Goal: Task Accomplishment & Management: Manage account settings

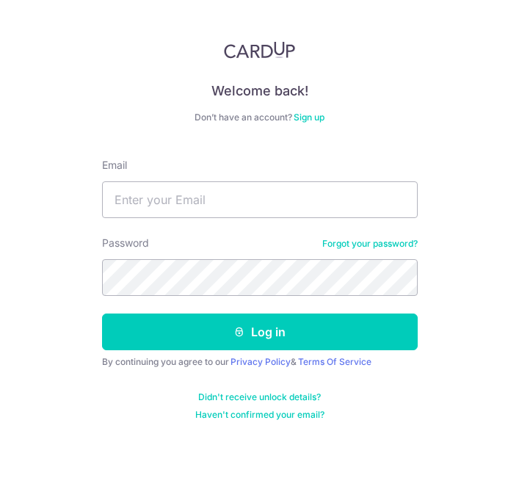
click at [15, 309] on div "Welcome back! Don’t have an account? Sign up Email Password Forgot your passwor…" at bounding box center [259, 239] width 519 height 478
click at [143, 205] on input "Email" at bounding box center [260, 199] width 316 height 37
type input "[EMAIL_ADDRESS][DOMAIN_NAME]"
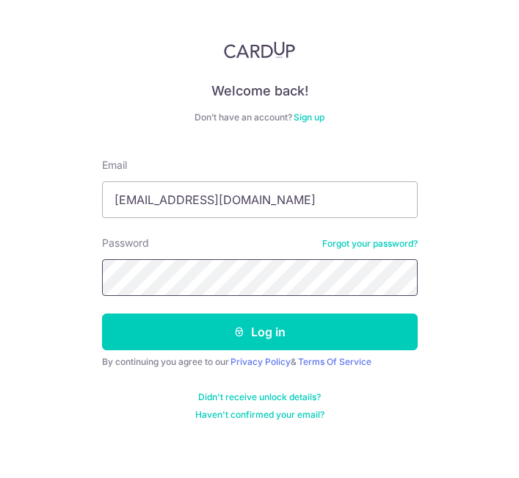
click at [0, 273] on html "Welcome back! Don’t have an account? Sign up Email alexcheah.csc@gmail.com Pass…" at bounding box center [259, 239] width 519 height 478
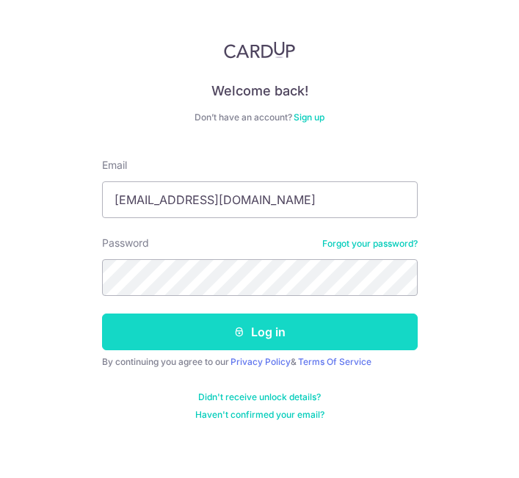
click at [311, 317] on button "Log in" at bounding box center [260, 332] width 316 height 37
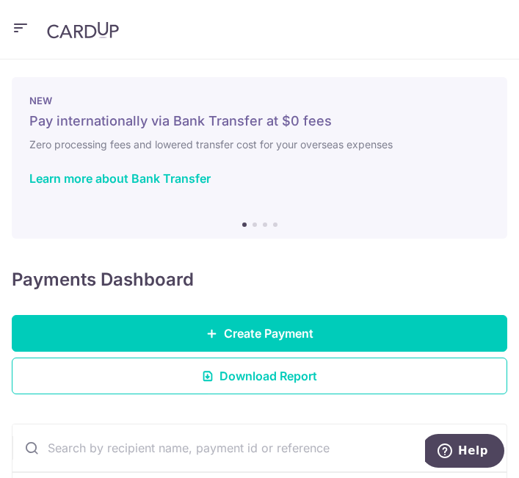
scroll to position [338, 0]
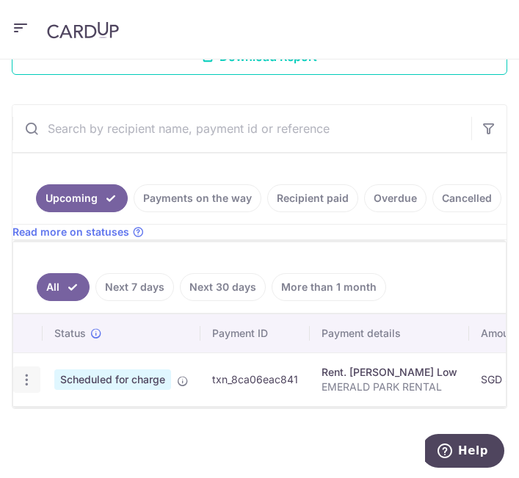
click at [32, 375] on icon "button" at bounding box center [26, 379] width 15 height 15
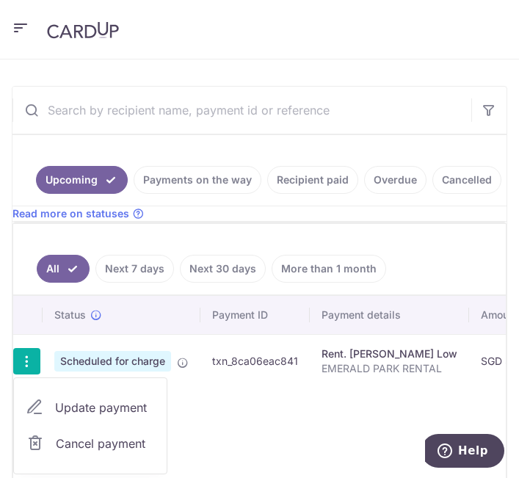
click at [264, 429] on div "Status Payment ID Payment details Amount CardUp fee Total amt. Charge date Due …" at bounding box center [259, 390] width 493 height 189
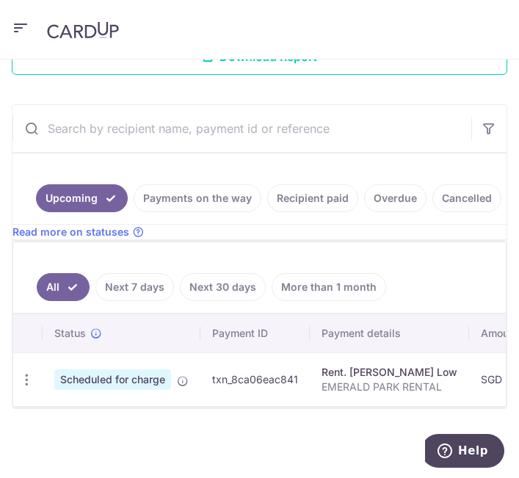
click at [147, 287] on link "Next 7 days" at bounding box center [135, 287] width 79 height 28
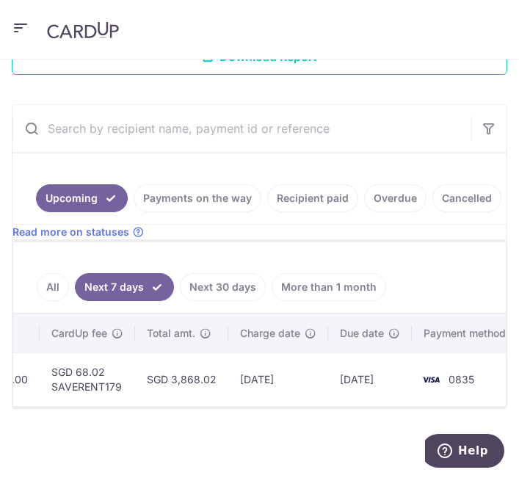
scroll to position [0, 0]
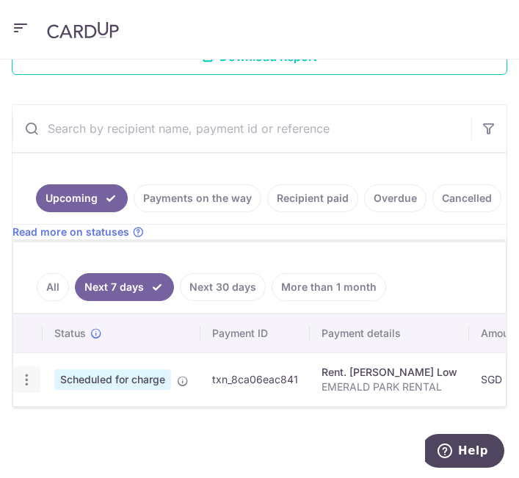
click at [26, 372] on icon "button" at bounding box center [26, 379] width 15 height 15
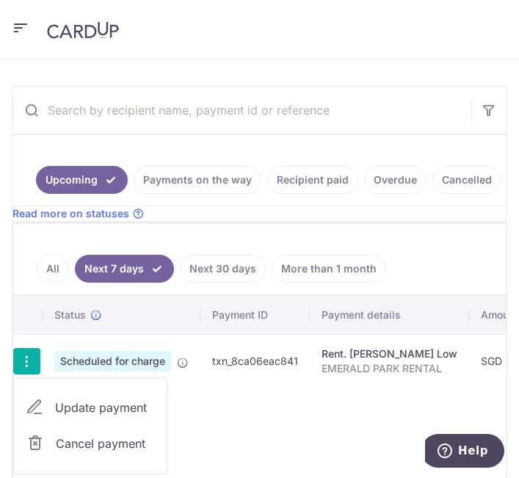
click at [98, 452] on span "Cancel payment" at bounding box center [105, 444] width 98 height 18
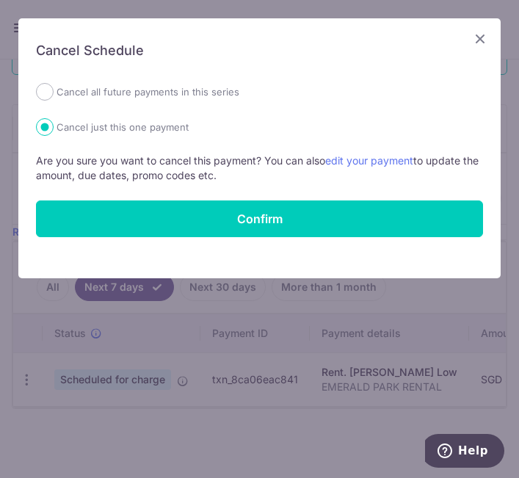
click at [210, 98] on label "Cancel all future payments in this series" at bounding box center [148, 92] width 183 height 18
click at [54, 98] on input "Cancel all future payments in this series" at bounding box center [45, 92] width 18 height 18
radio input "true"
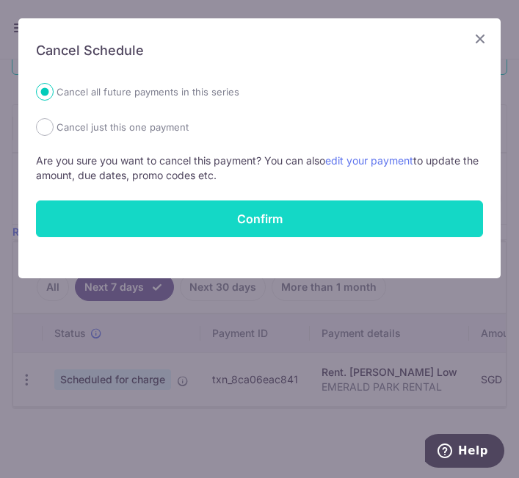
click at [242, 225] on button "Confirm" at bounding box center [259, 219] width 447 height 37
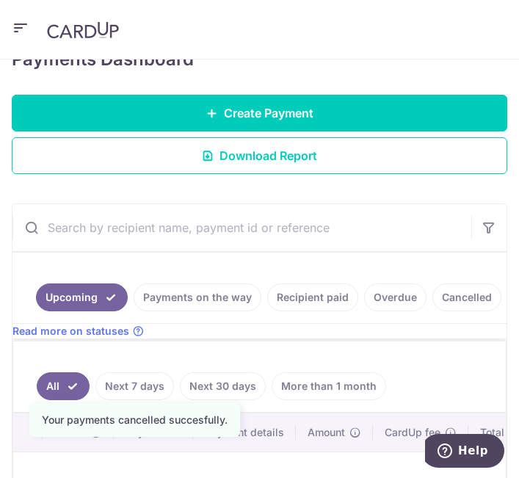
scroll to position [375, 0]
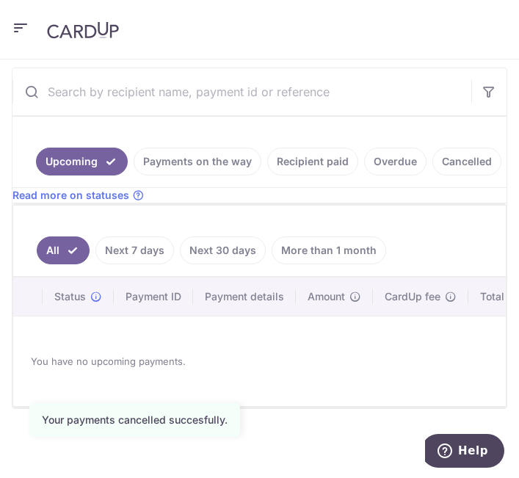
click at [176, 242] on li "Next 30 days" at bounding box center [220, 243] width 92 height 43
click at [254, 242] on link "Next 30 days" at bounding box center [223, 251] width 86 height 28
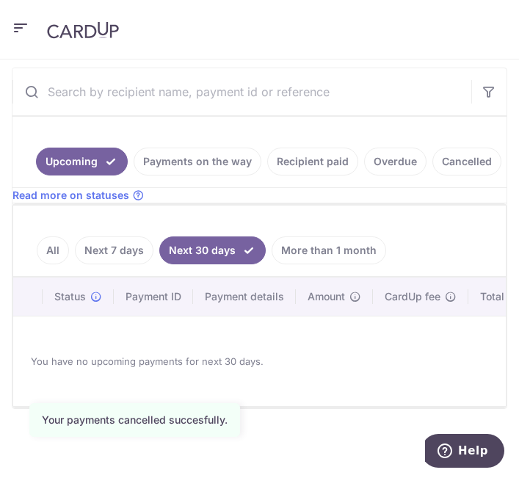
drag, startPoint x: 79, startPoint y: 242, endPoint x: 68, endPoint y: 239, distance: 12.1
click at [74, 239] on li "Next 7 days" at bounding box center [111, 243] width 84 height 43
click at [62, 240] on link "All" at bounding box center [53, 251] width 32 height 28
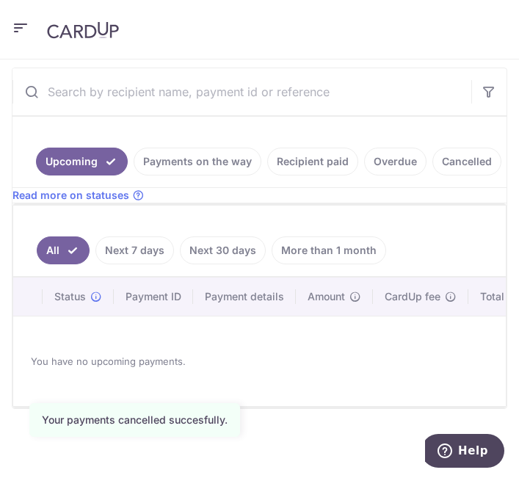
scroll to position [81, 0]
